Goal: Find specific page/section: Find specific page/section

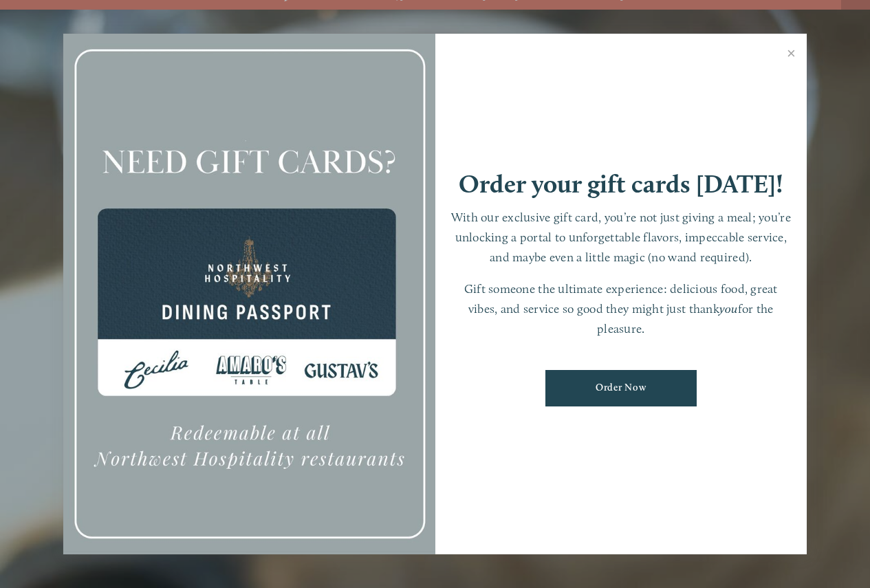
scroll to position [29, 0]
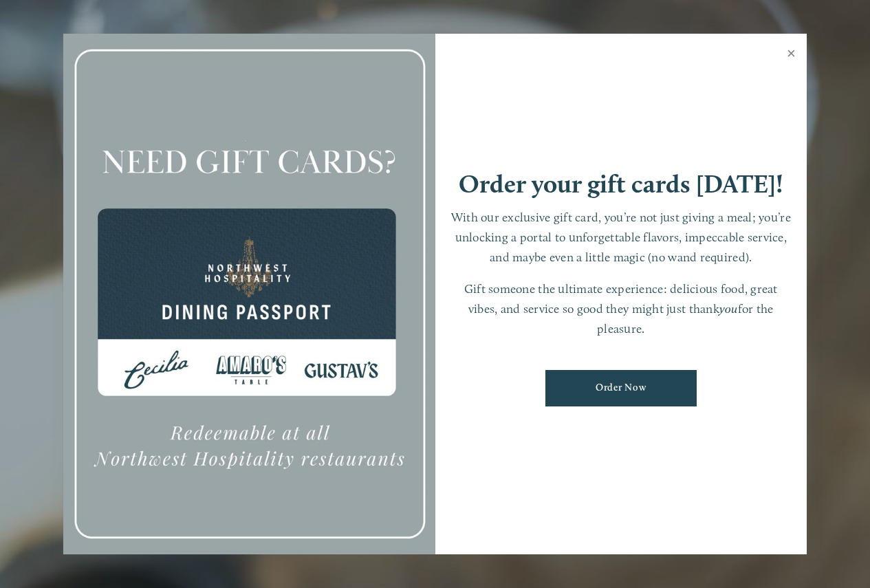
click at [789, 48] on link "Close" at bounding box center [791, 55] width 27 height 39
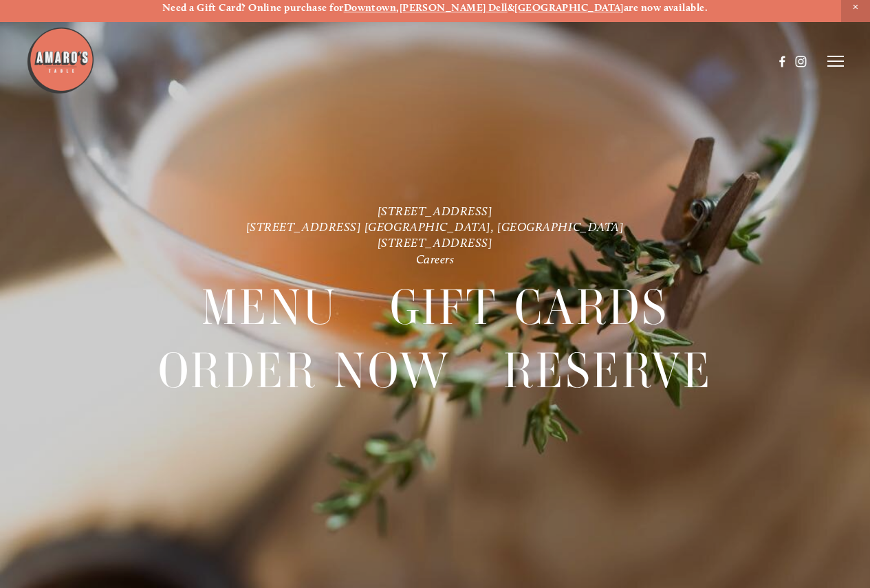
scroll to position [0, 0]
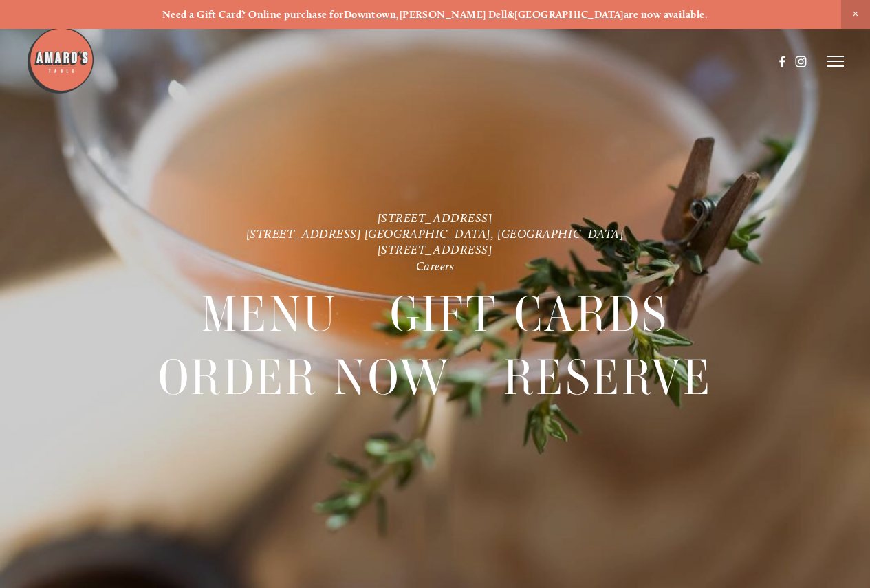
click at [550, 17] on strong "[GEOGRAPHIC_DATA]" at bounding box center [569, 14] width 109 height 12
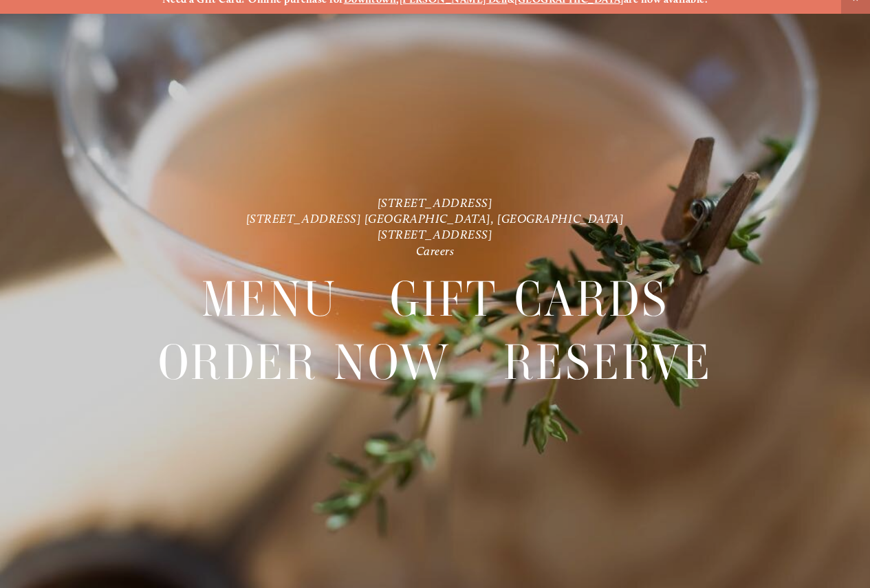
scroll to position [29, 0]
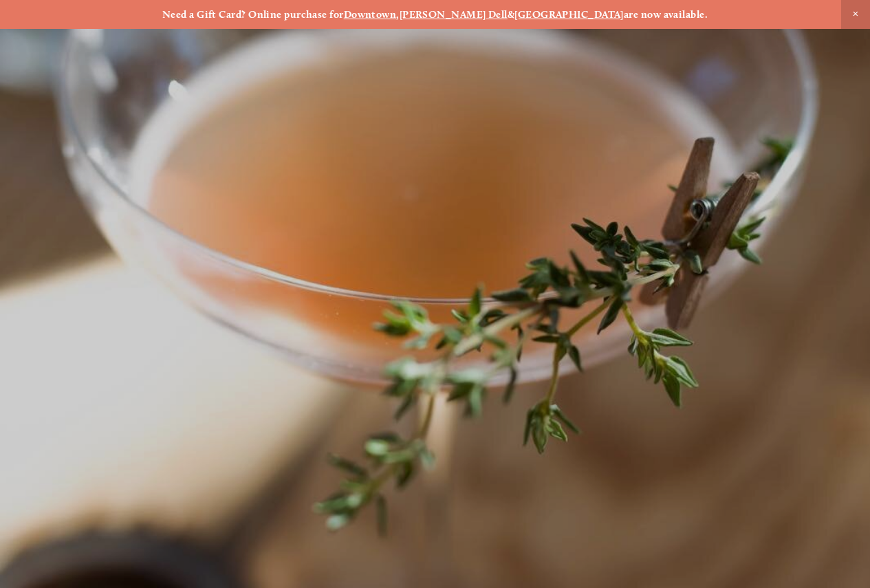
scroll to position [29, 0]
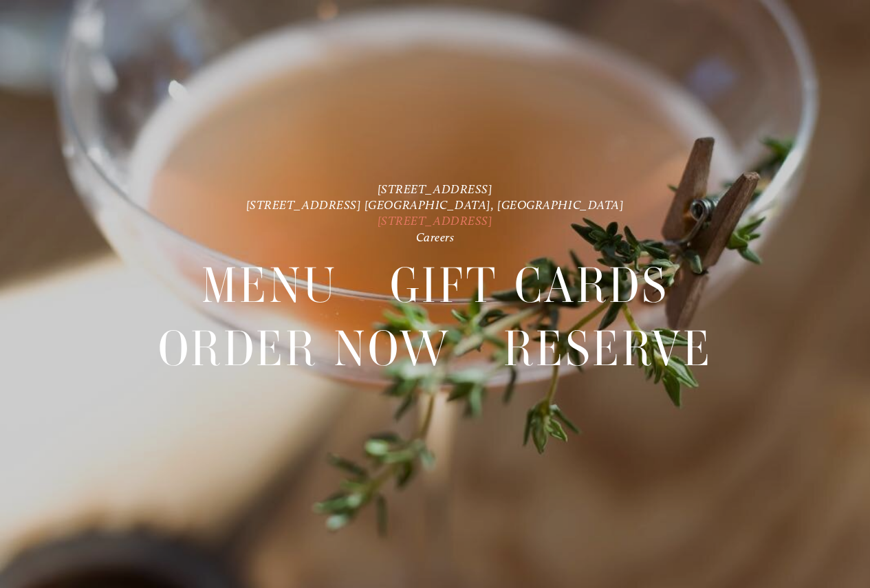
click at [429, 222] on link "[STREET_ADDRESS]" at bounding box center [436, 221] width 116 height 14
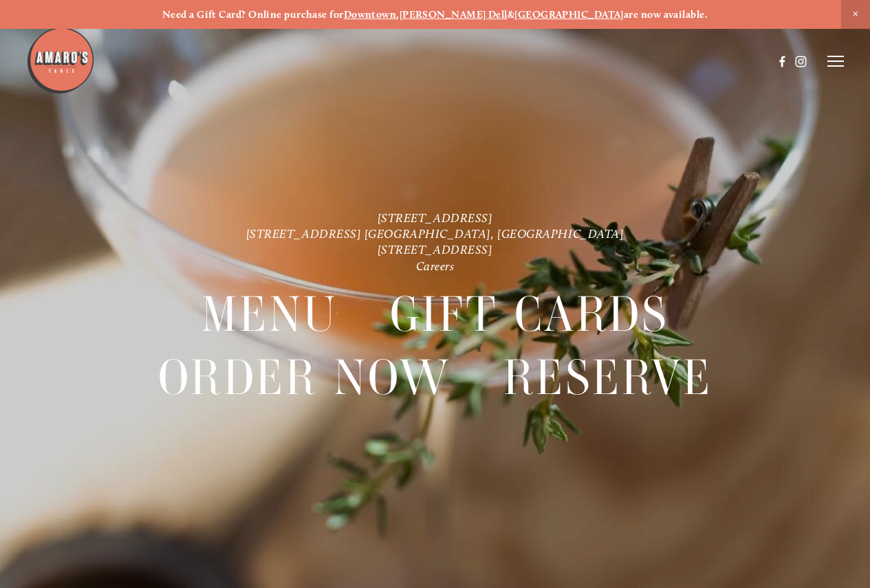
click at [65, 69] on img at bounding box center [60, 60] width 69 height 69
click at [529, 14] on strong "[GEOGRAPHIC_DATA]" at bounding box center [569, 14] width 109 height 12
click at [841, 63] on icon at bounding box center [836, 61] width 17 height 12
click at [795, 65] on span "Careers" at bounding box center [794, 61] width 32 height 12
